Goal: Task Accomplishment & Management: Complete application form

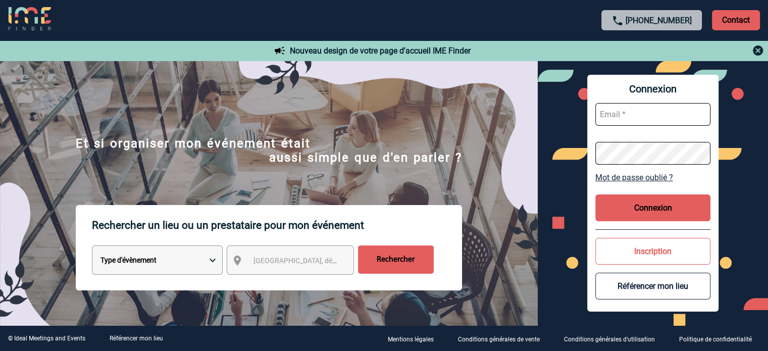
type input "[EMAIL_ADDRESS][DOMAIN_NAME]"
click at [640, 212] on button "Connexion" at bounding box center [652, 207] width 115 height 27
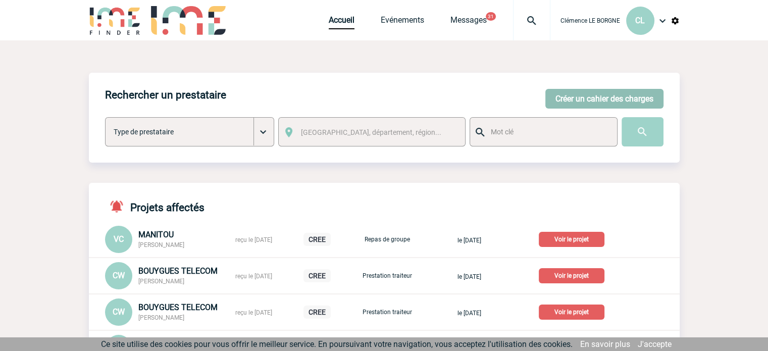
click at [592, 97] on button "Créer un cahier des charges" at bounding box center [604, 99] width 118 height 20
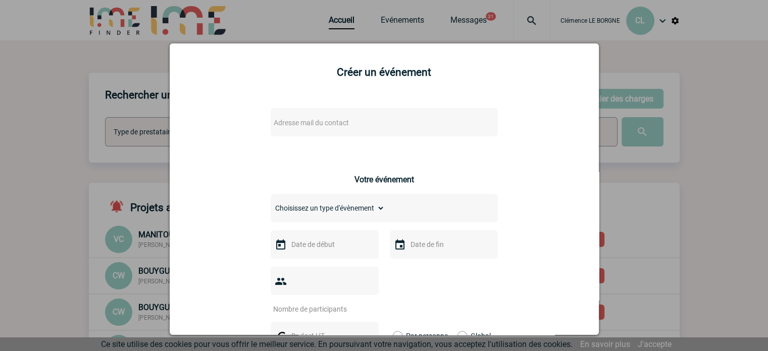
click at [335, 132] on div "Adresse mail du contact" at bounding box center [384, 122] width 227 height 28
click at [326, 123] on span "Adresse mail du contact" at bounding box center [311, 123] width 75 height 8
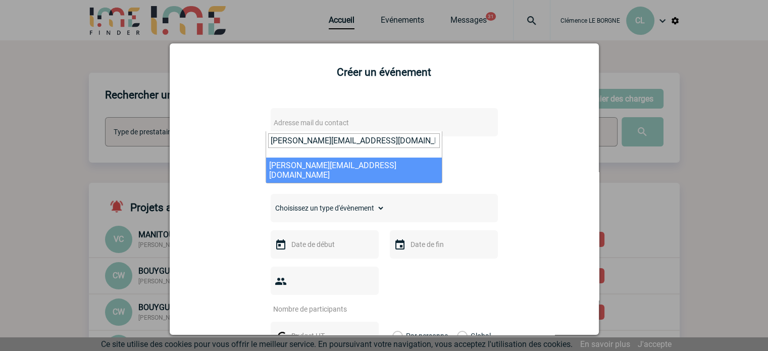
type input "g.redor@manitou-group.com"
select select "132158"
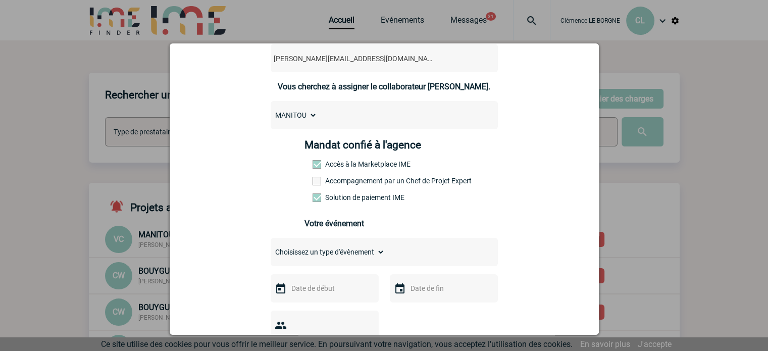
scroll to position [151, 0]
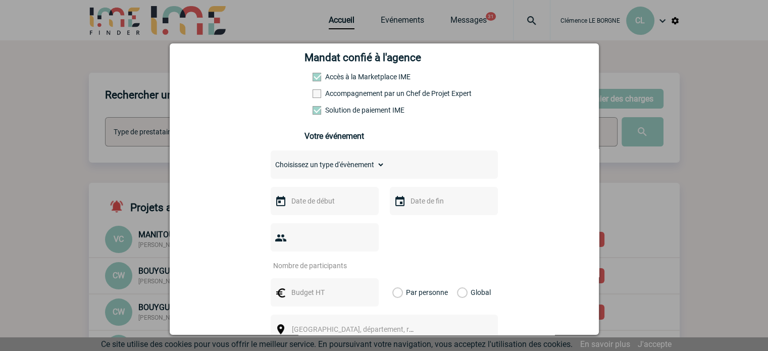
click at [337, 172] on select "Choisissez un type d'évènement Séminaire avec nuitée Séminaire sans nuitée Repa…" at bounding box center [328, 165] width 114 height 14
click at [334, 172] on select "Choisissez un type d'évènement Séminaire avec nuitée Séminaire sans nuitée Repa…" at bounding box center [328, 165] width 114 height 14
select select "9"
click at [271, 161] on select "Choisissez un type d'évènement Séminaire avec nuitée Séminaire sans nuitée Repa…" at bounding box center [328, 165] width 114 height 14
click at [320, 200] on input "text" at bounding box center [324, 200] width 70 height 13
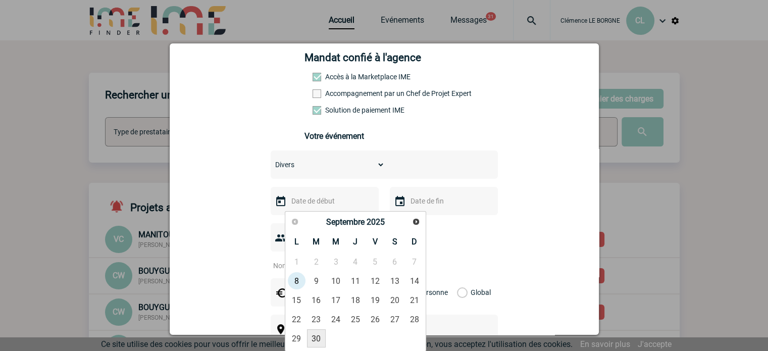
click at [316, 335] on link "30" at bounding box center [316, 338] width 19 height 18
type input "30-09-2025"
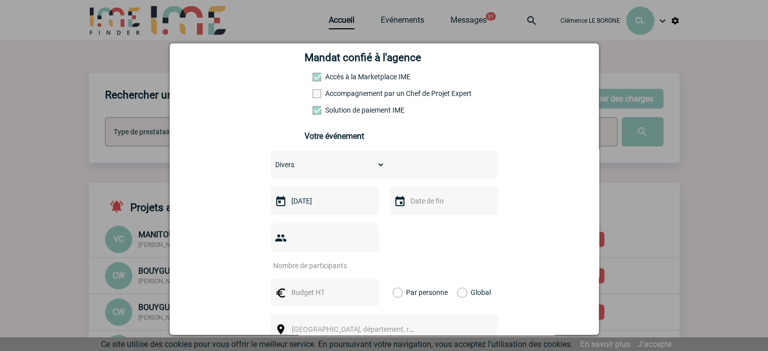
click at [319, 259] on input "number" at bounding box center [318, 265] width 95 height 13
click at [309, 259] on input "number" at bounding box center [318, 265] width 95 height 13
type input "1"
click at [320, 286] on input "text" at bounding box center [324, 292] width 70 height 13
type input "1428"
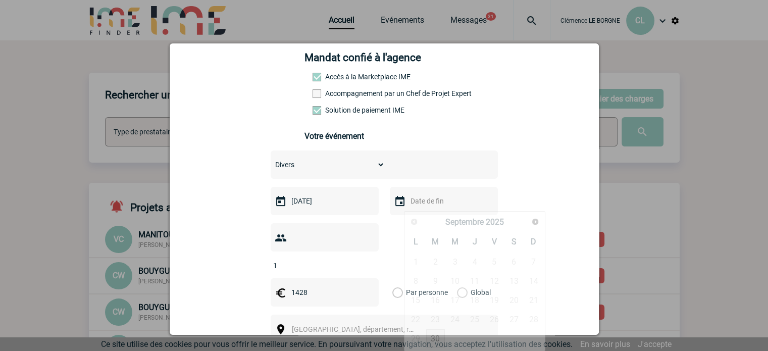
click at [430, 204] on input "text" at bounding box center [443, 200] width 70 height 13
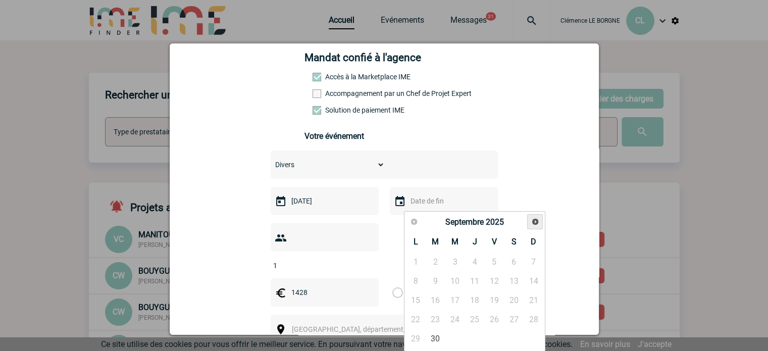
click at [533, 223] on span "Suivant" at bounding box center [535, 222] width 8 height 8
click at [483, 262] on link "2" at bounding box center [474, 261] width 19 height 18
type input "02-10-2025"
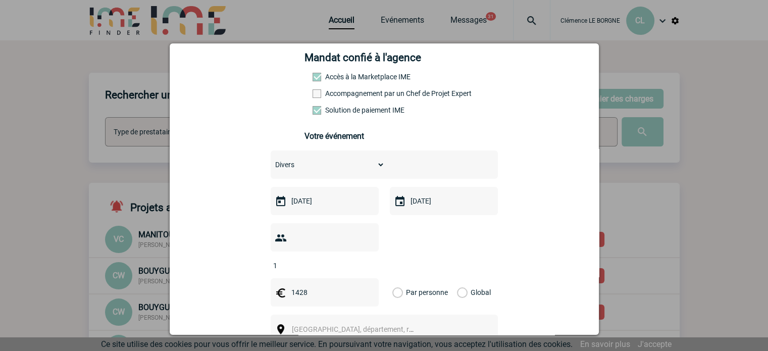
click at [463, 279] on label "Global" at bounding box center [460, 292] width 7 height 28
click at [0, 0] on input "Global" at bounding box center [0, 0] width 0 height 0
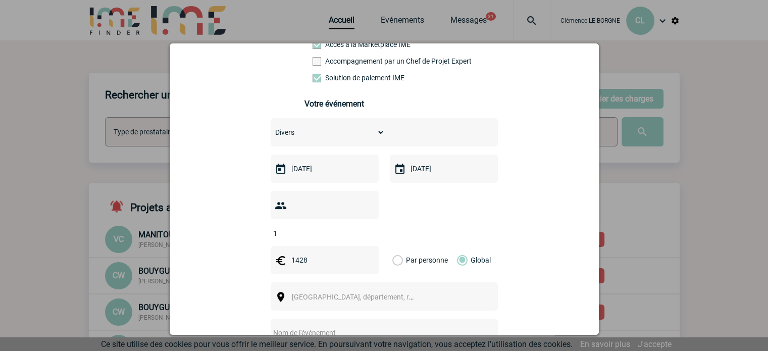
scroll to position [202, 0]
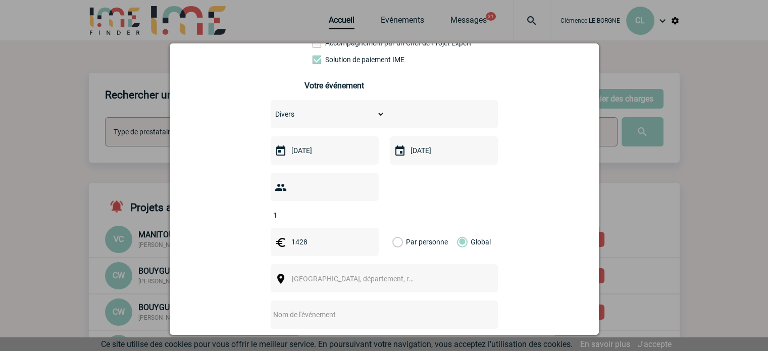
click at [378, 272] on span "Ville, département, région..." at bounding box center [357, 279] width 139 height 14
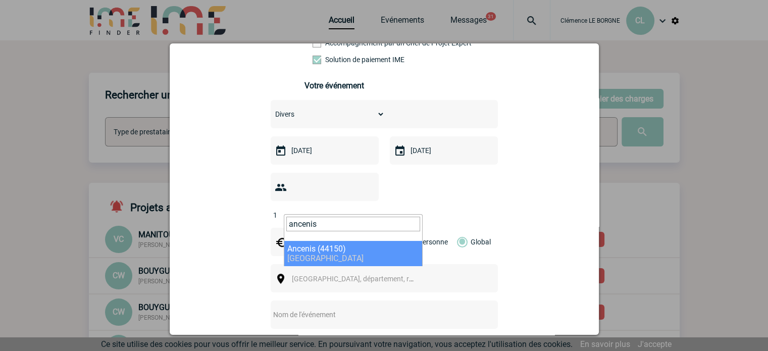
type input "ancenis"
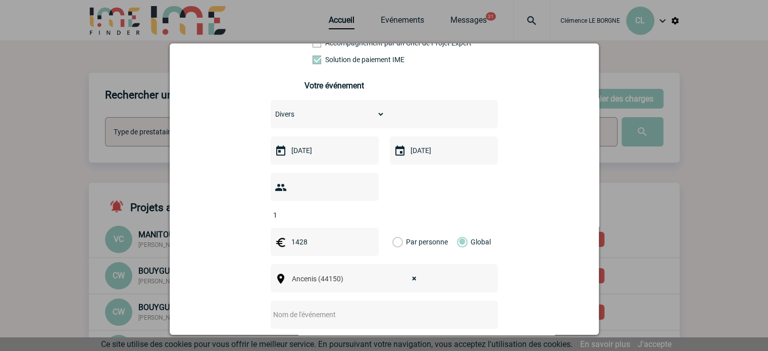
select select "5142"
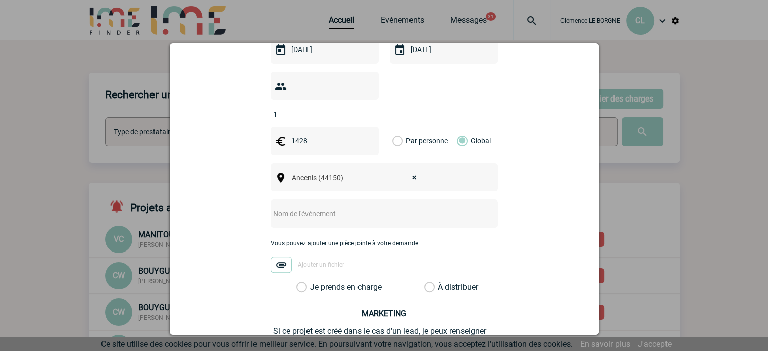
click at [343, 207] on input "text" at bounding box center [371, 213] width 200 height 13
type input "CENTRALISATION"
click at [485, 222] on div "Choisissez un type d'évènement Séminaire avec nuitée Séminaire sans nuitée Repa…" at bounding box center [384, 145] width 227 height 293
click at [314, 282] on label "Je prends en charge" at bounding box center [304, 287] width 17 height 10
click at [0, 0] on input "Je prends en charge" at bounding box center [0, 0] width 0 height 0
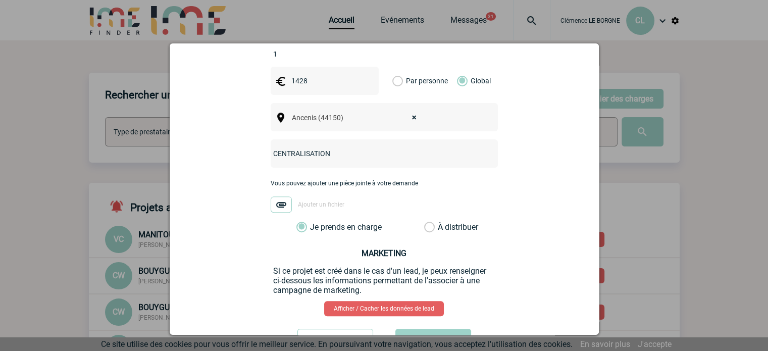
scroll to position [393, 0]
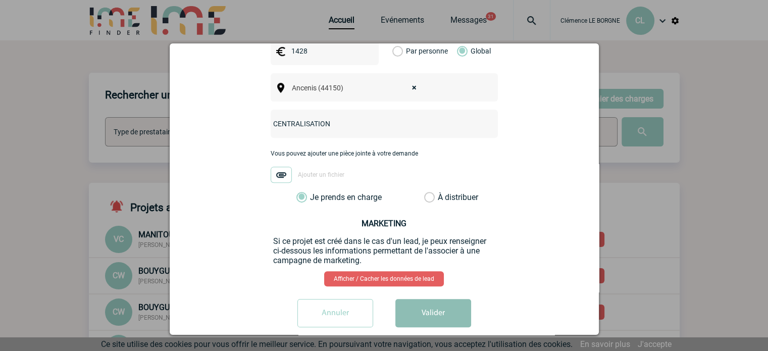
click at [439, 304] on button "Valider" at bounding box center [433, 313] width 76 height 28
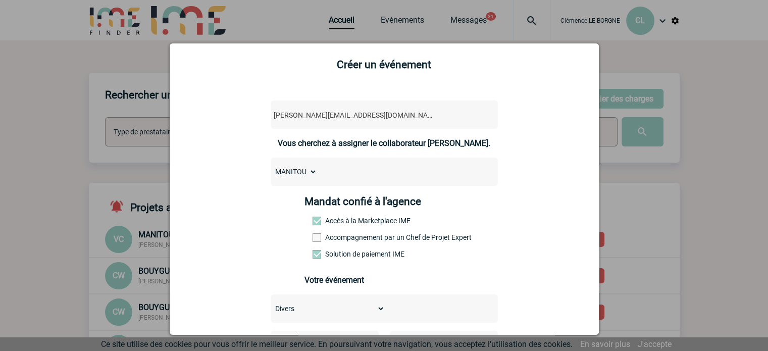
scroll to position [0, 0]
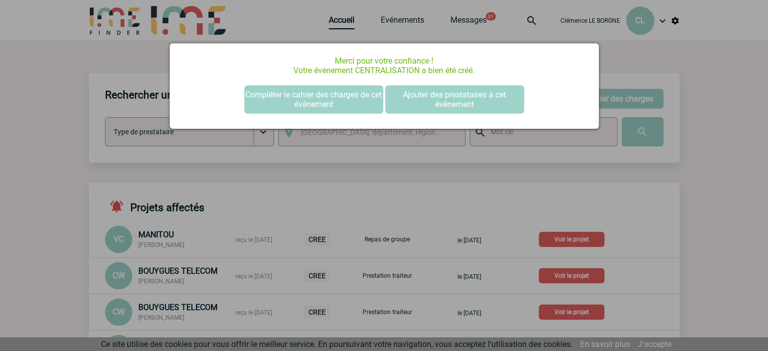
click at [500, 154] on div at bounding box center [384, 175] width 768 height 351
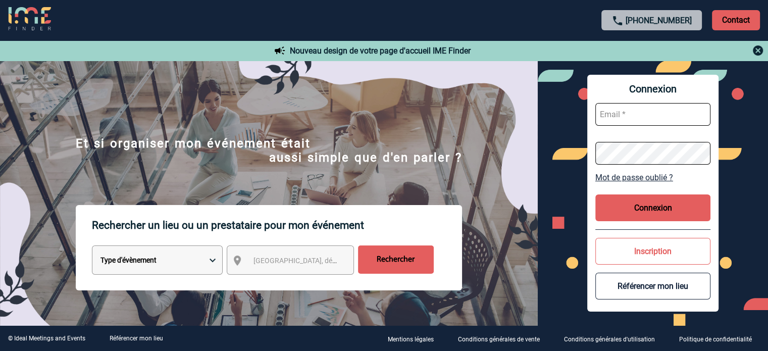
type input "[EMAIL_ADDRESS][DOMAIN_NAME]"
click at [664, 217] on button "Connexion" at bounding box center [652, 207] width 115 height 27
click at [625, 199] on button "Connexion" at bounding box center [652, 207] width 115 height 27
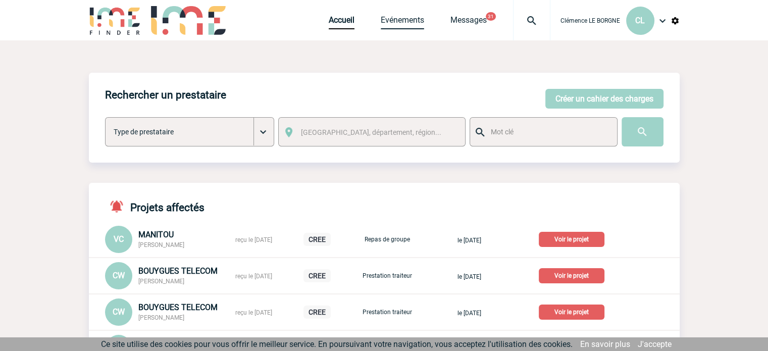
click at [406, 26] on link "Evénements" at bounding box center [402, 22] width 43 height 14
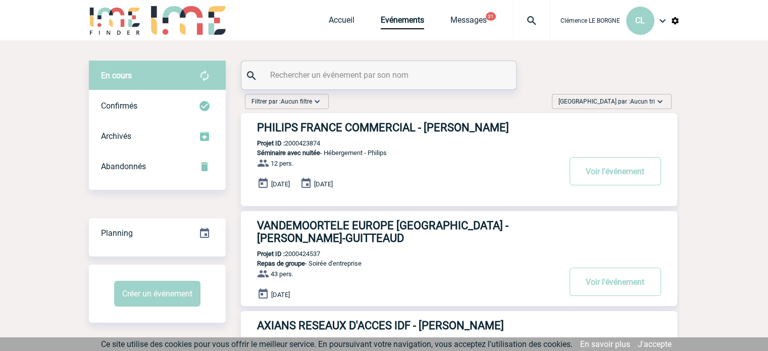
click at [625, 102] on span "[GEOGRAPHIC_DATA] par : Aucun tri" at bounding box center [606, 101] width 96 height 10
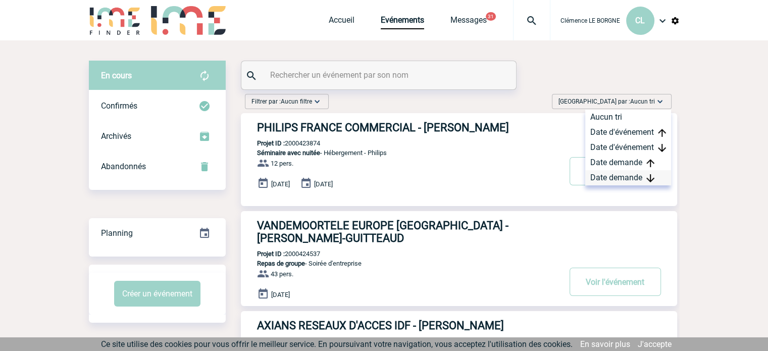
click at [620, 176] on div "Date demande" at bounding box center [628, 177] width 86 height 15
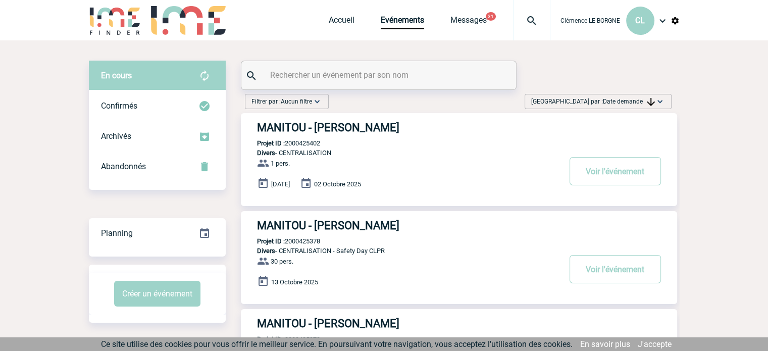
click at [399, 133] on h3 "MANITOU - [PERSON_NAME]" at bounding box center [408, 127] width 303 height 13
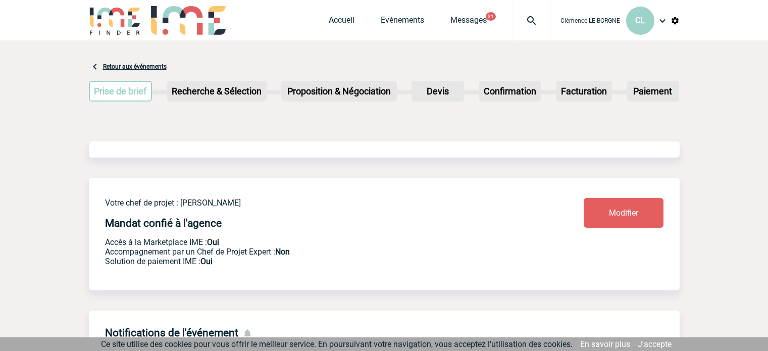
click at [616, 170] on div at bounding box center [384, 156] width 591 height 44
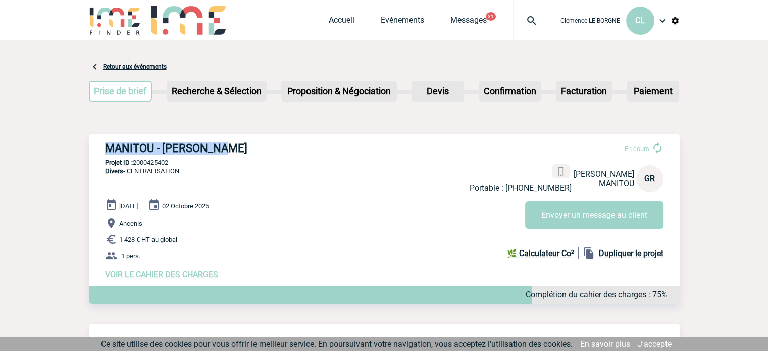
drag, startPoint x: 239, startPoint y: 149, endPoint x: 99, endPoint y: 144, distance: 139.4
click at [100, 145] on div "MANITOU - [PERSON_NAME] En cours Portable : [PHONE_NUMBER] [PERSON_NAME] MANITO…" at bounding box center [384, 210] width 591 height 153
copy h3 "MANITOU - [PERSON_NAME]"
drag, startPoint x: 161, startPoint y: 162, endPoint x: 133, endPoint y: 167, distance: 27.7
click at [133, 167] on div "MANITOU - [PERSON_NAME] En cours Portable : [PHONE_NUMBER] [PERSON_NAME] MANITO…" at bounding box center [384, 210] width 591 height 153
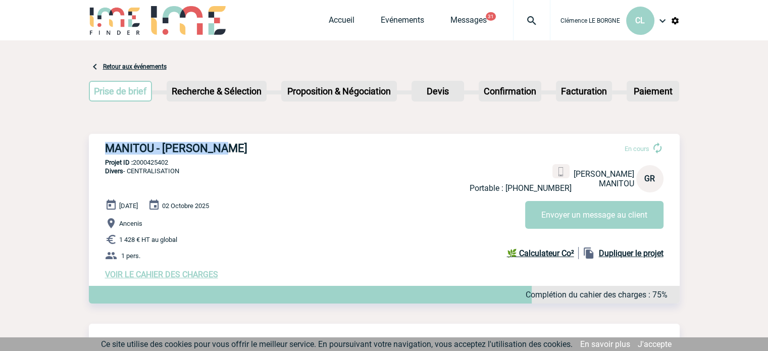
copy p "2000425402"
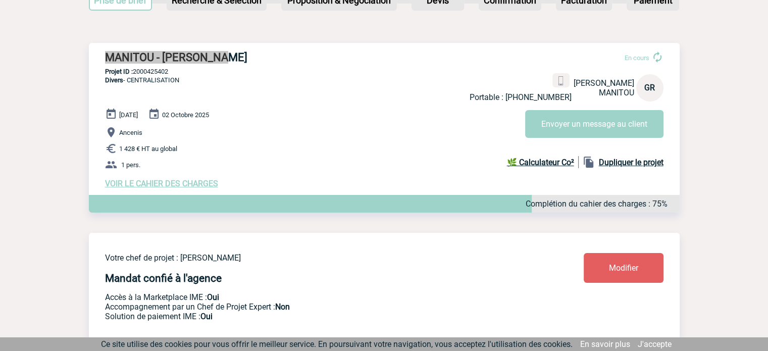
scroll to position [151, 0]
